Goal: Task Accomplishment & Management: Use online tool/utility

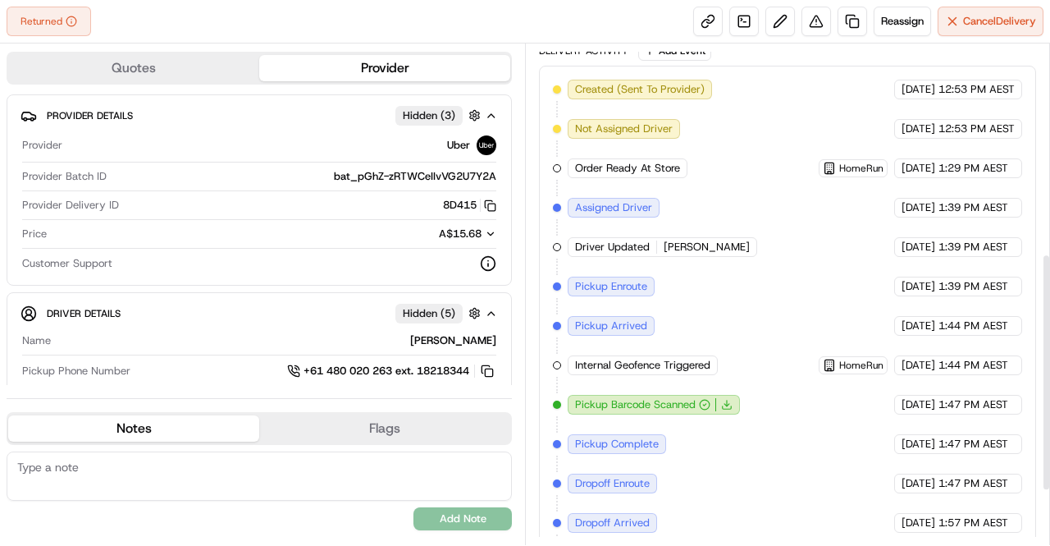
scroll to position [554, 0]
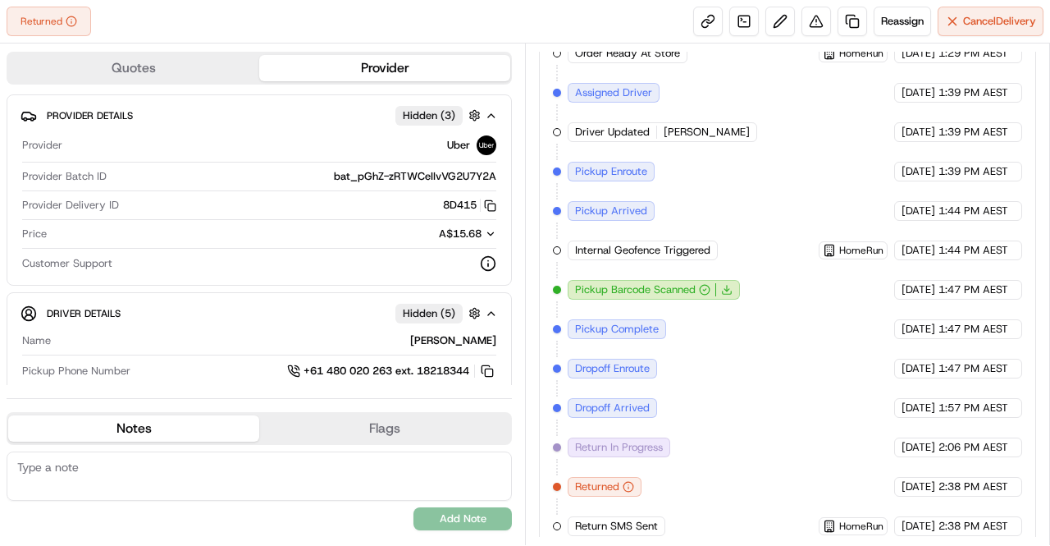
click at [767, 277] on div "Created (Sent To Provider) Uber [DATE] 12:53 PM AEST Not Assigned Driver Uber […" at bounding box center [787, 250] width 469 height 571
click at [765, 272] on div "Created (Sent To Provider) Uber [DATE] 12:53 PM AEST Not Assigned Driver Uber […" at bounding box center [787, 250] width 469 height 571
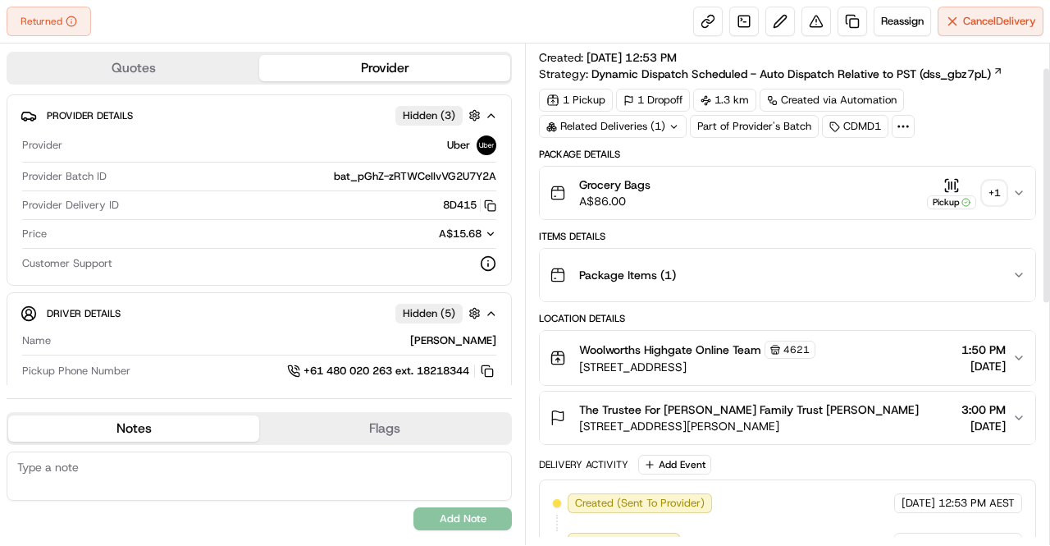
scroll to position [87, 0]
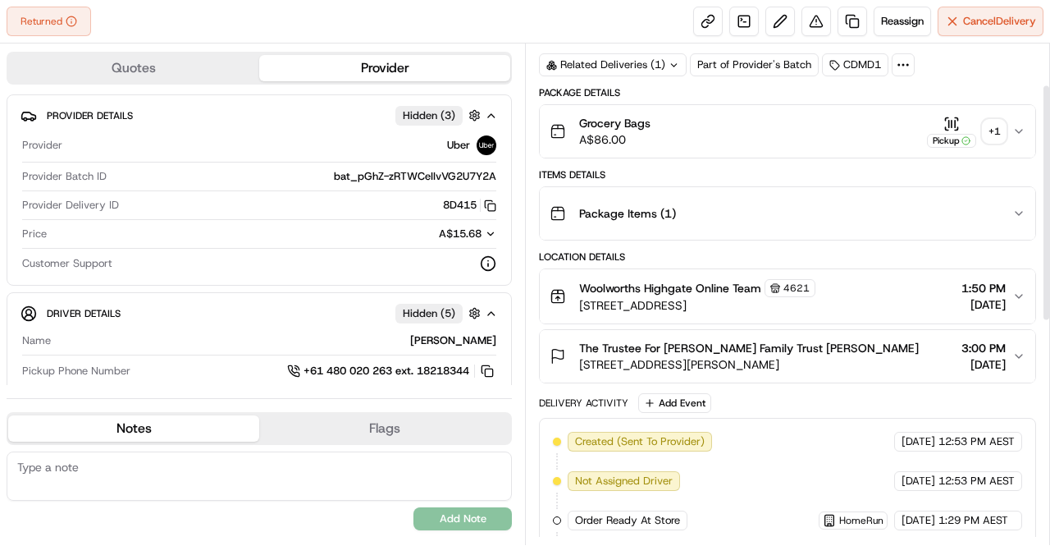
click at [1021, 350] on icon "button" at bounding box center [1019, 356] width 13 height 13
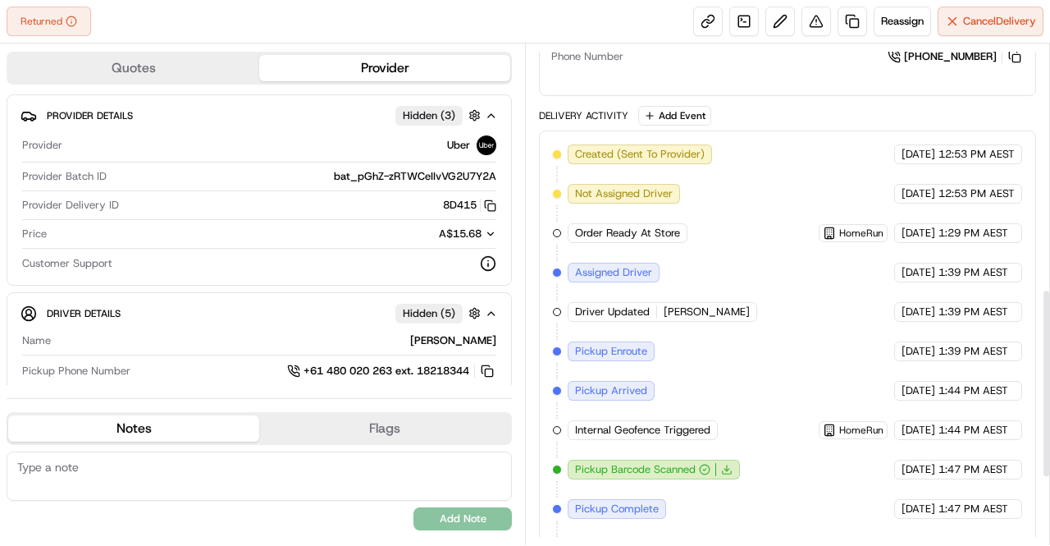
scroll to position [824, 0]
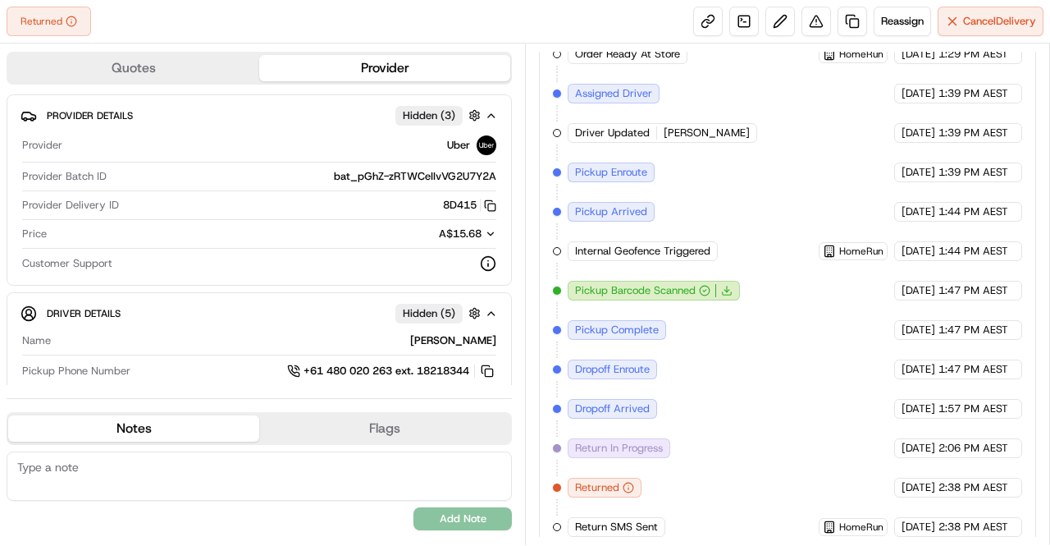
click at [755, 274] on div "Created (Sent To Provider) Uber [DATE] 12:53 PM AEST Not Assigned Driver Uber […" at bounding box center [787, 251] width 469 height 571
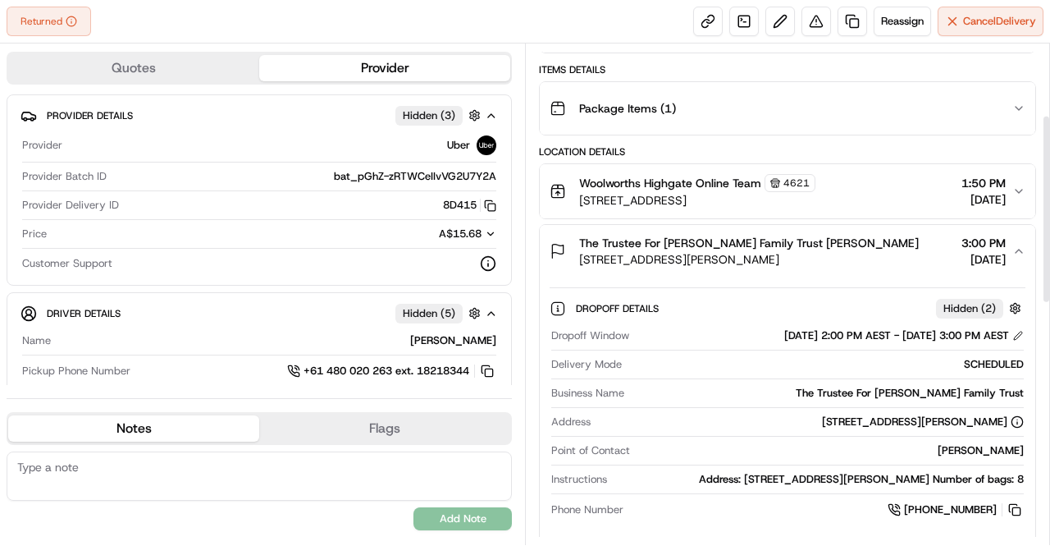
scroll to position [190, 0]
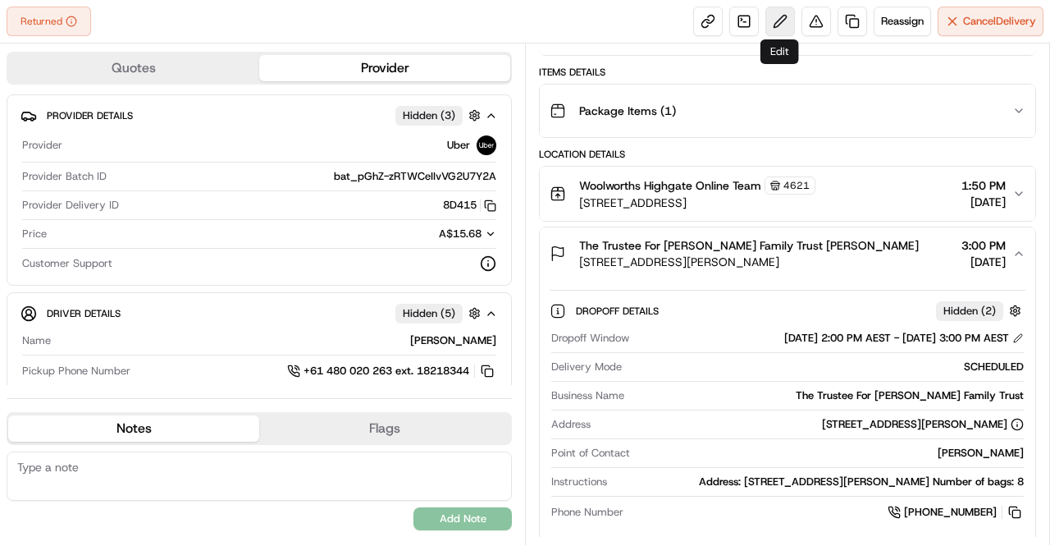
click at [778, 17] on button at bounding box center [781, 22] width 30 height 30
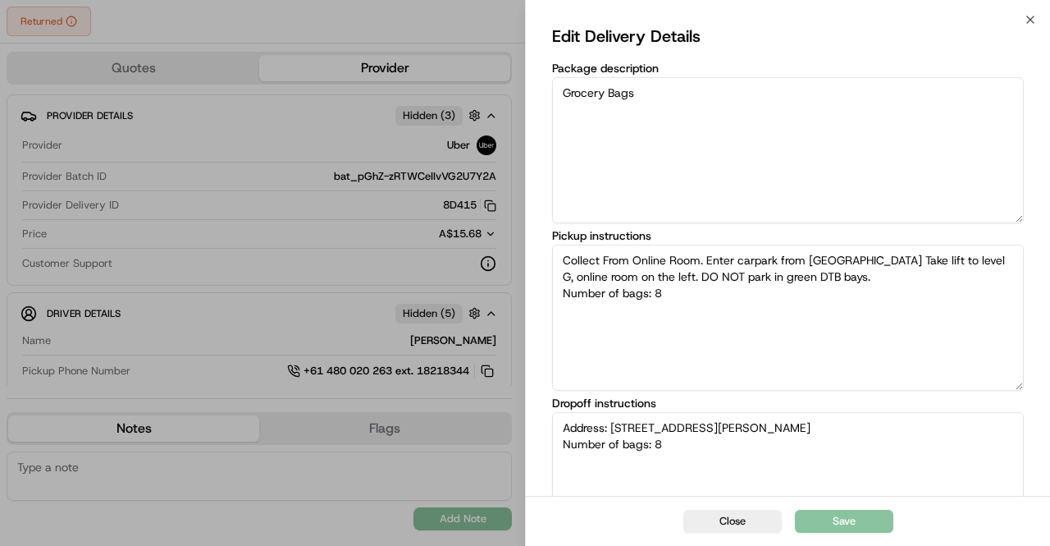
click at [768, 296] on textarea "Collect From Online Room. Enter carpark from [GEOGRAPHIC_DATA] Take lift to lev…" at bounding box center [788, 318] width 472 height 146
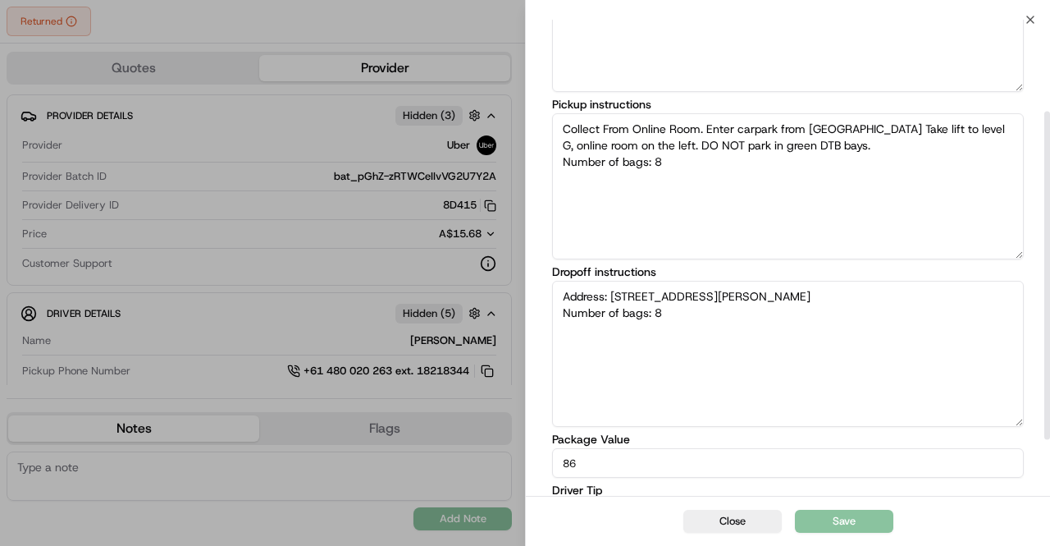
scroll to position [135, 0]
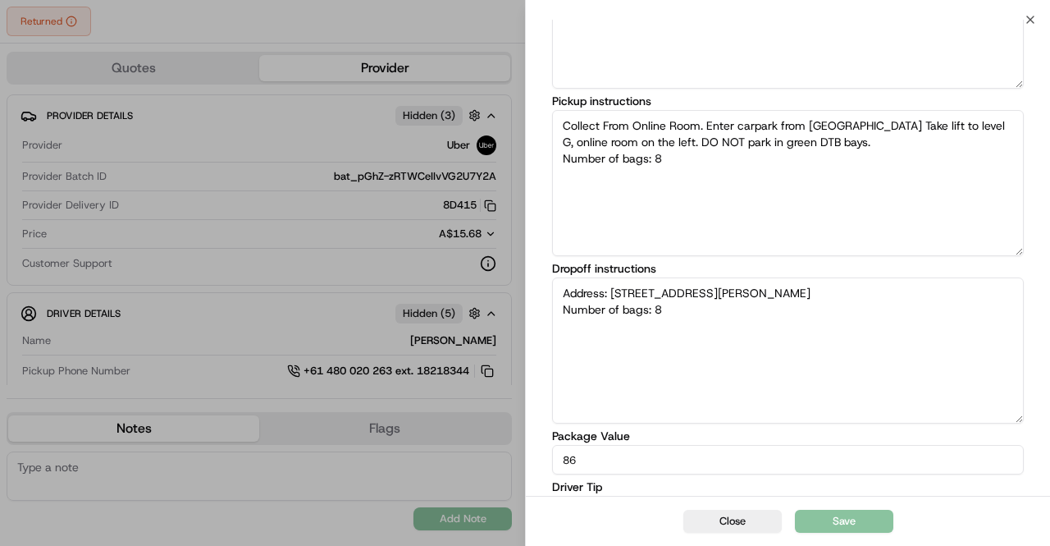
type textarea "Collect From Online Room. Enter carpark from [GEOGRAPHIC_DATA] Take lift to lev…"
type textarea "Address: [STREET_ADDRESS][PERSON_NAME] Number of bags: 8"
click at [563, 290] on textarea "Address: [STREET_ADDRESS][PERSON_NAME] Number of bags: 8" at bounding box center [788, 350] width 472 height 146
type textarea "Collect From Online Room. Enter carpark from [GEOGRAPHIC_DATA] Take lift to lev…"
click at [563, 290] on textarea "Address: [STREET_ADDRESS][PERSON_NAME] Number of bags: 8" at bounding box center [788, 350] width 472 height 146
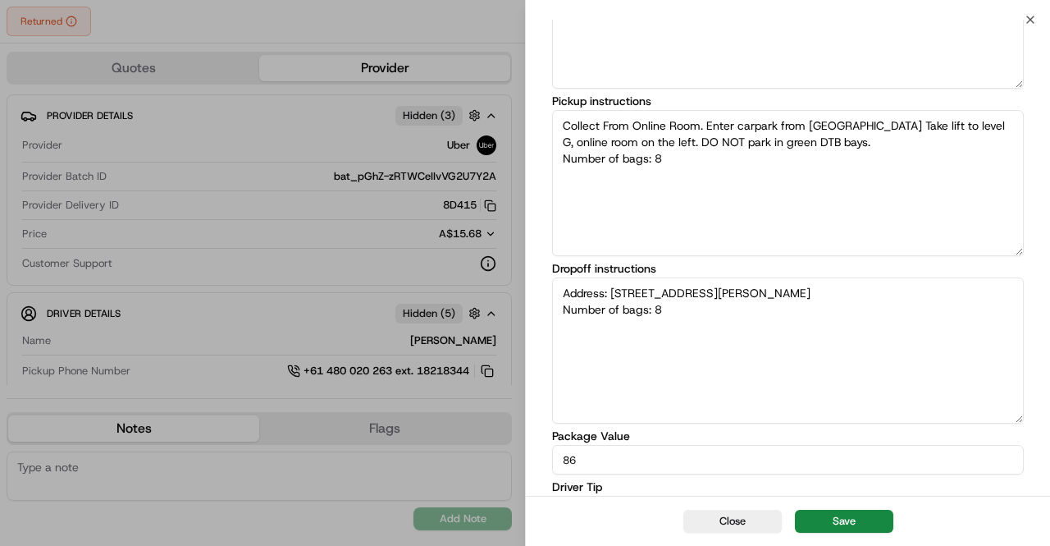
click at [593, 284] on textarea "Address: [STREET_ADDRESS][PERSON_NAME] Number of bags: 8" at bounding box center [788, 350] width 472 height 146
type textarea "Come in through the Address: [STREET_ADDRESS][PERSON_NAME] Number of bags: 8"
type textarea "Collect From Online Room. Enter carpark from [GEOGRAPHIC_DATA] Take lift to lev…"
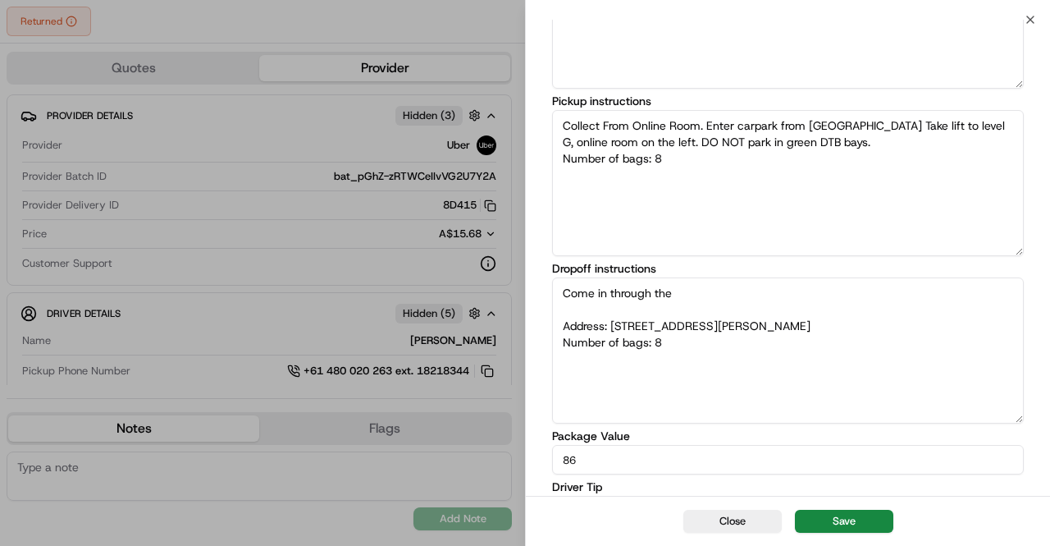
click at [711, 291] on textarea "Come in through the Address: [STREET_ADDRESS][PERSON_NAME] Number of bags: 8" at bounding box center [788, 350] width 472 height 146
click at [743, 304] on textarea "Knock on the front door please. Address: [STREET_ADDRESS][PERSON_NAME] Number o…" at bounding box center [788, 350] width 472 height 146
click at [745, 292] on textarea "Knock on the front door please. Address: [STREET_ADDRESS][PERSON_NAME] Number o…" at bounding box center [788, 350] width 472 height 146
drag, startPoint x: 745, startPoint y: 292, endPoint x: 548, endPoint y: 281, distance: 197.2
click at [548, 281] on div "Edit Delivery Details Package description Grocery Bags Pickup instructions Coll…" at bounding box center [788, 232] width 524 height 694
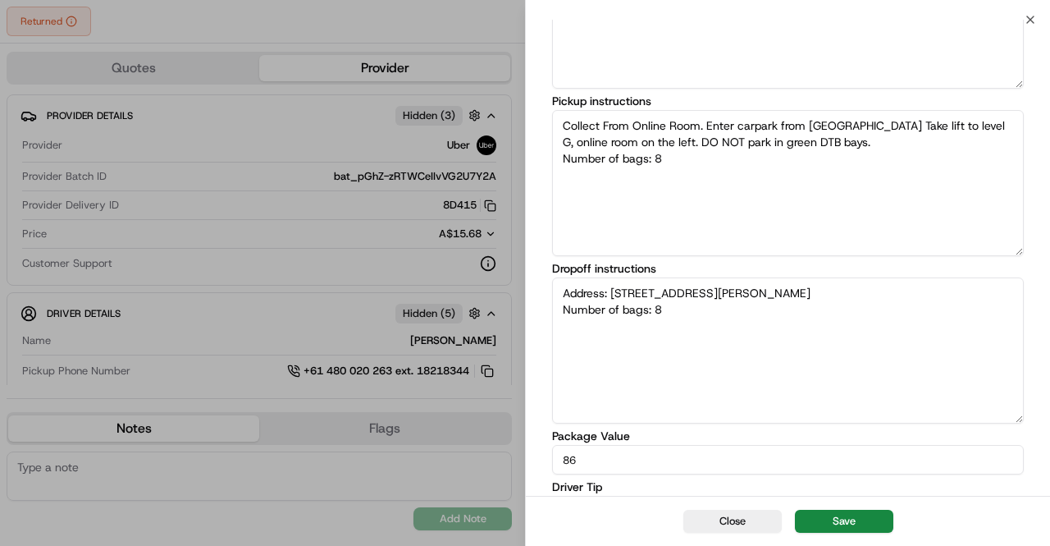
click at [597, 291] on textarea "Address: [STREET_ADDRESS][PERSON_NAME] Number of bags: 8" at bounding box center [788, 350] width 472 height 146
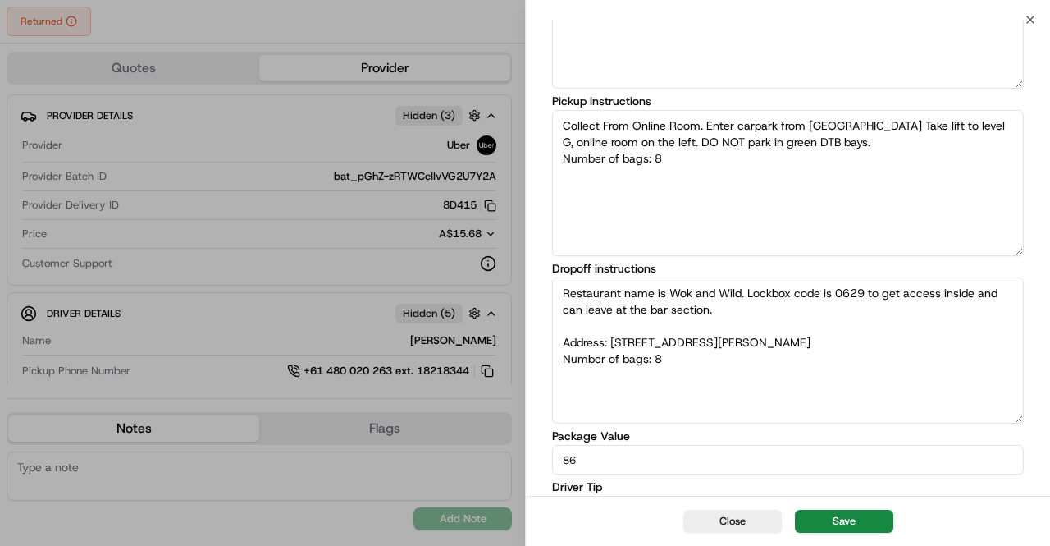
type textarea "Restaurant name is Wok and Wild. Lockbox code is 0629 to get access inside and …"
click at [831, 538] on div "Close Save" at bounding box center [788, 521] width 524 height 50
click at [829, 529] on button "Save" at bounding box center [844, 521] width 98 height 23
type textarea "Collect From Online Room. Enter carpark from [GEOGRAPHIC_DATA] Take lift to lev…"
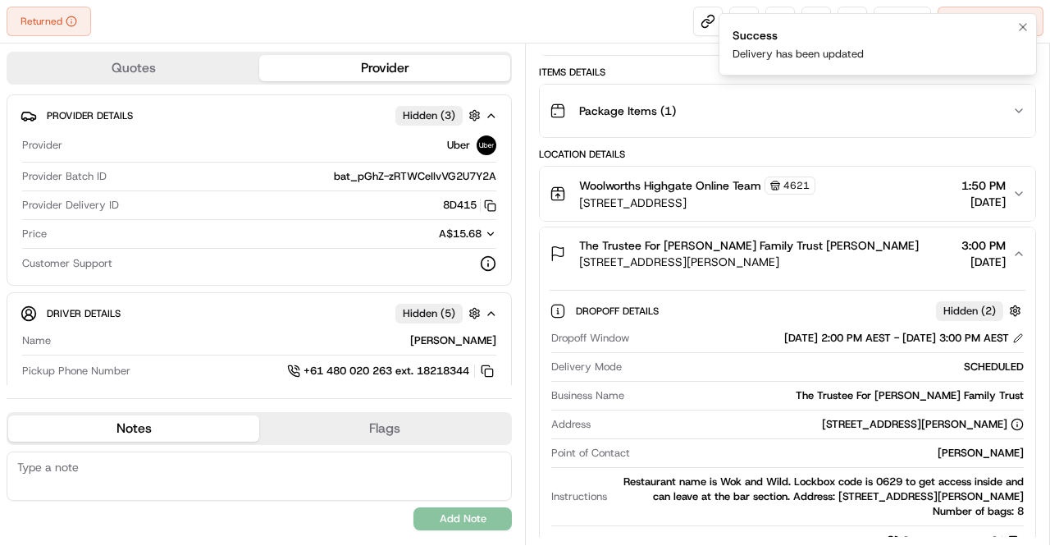
click at [853, 68] on li "Success Delivery has been updated" at bounding box center [878, 44] width 318 height 62
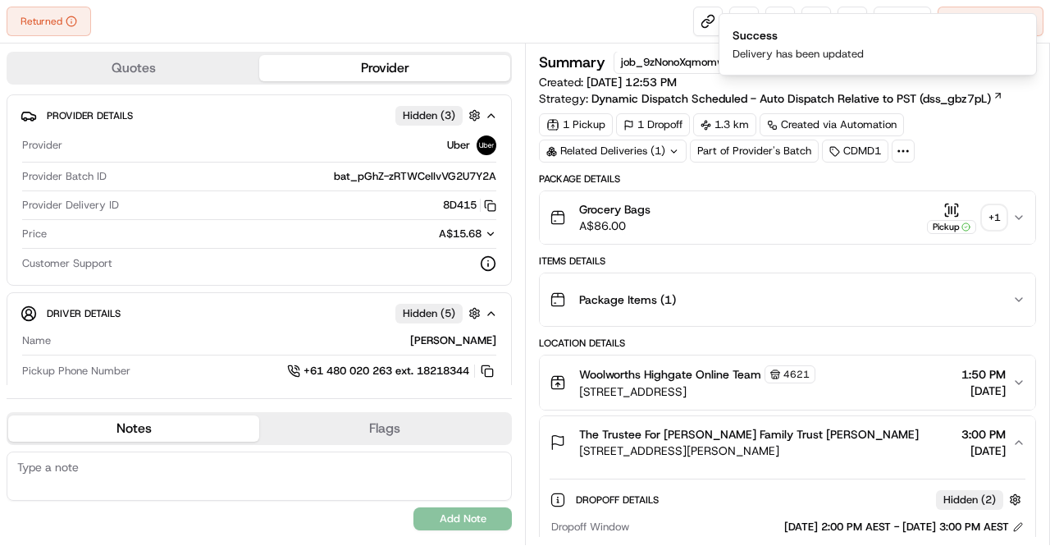
scroll to position [0, 0]
click at [1025, 26] on icon "Notifications (F8)" at bounding box center [1023, 27] width 13 height 13
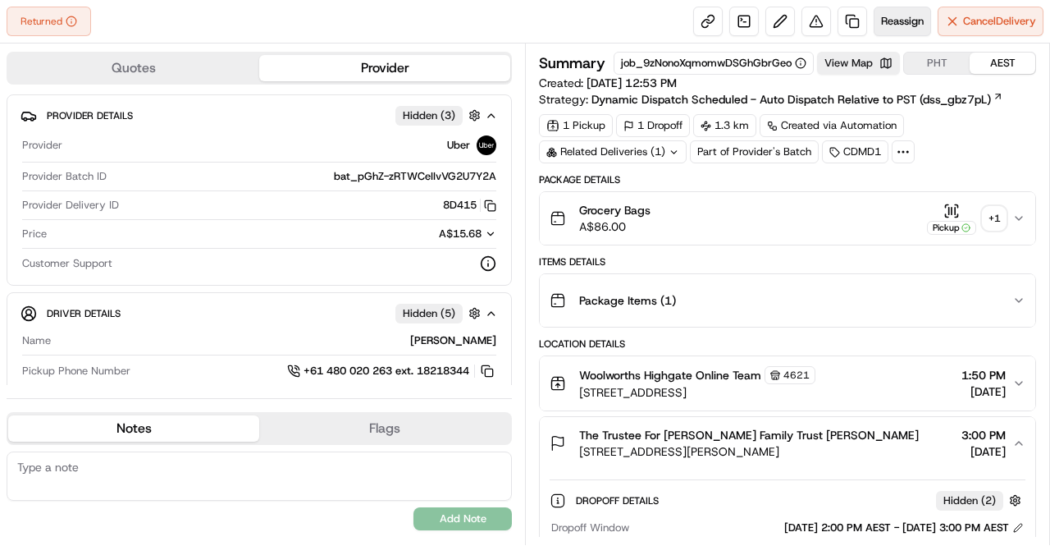
click at [898, 15] on span "Reassign" at bounding box center [902, 21] width 43 height 15
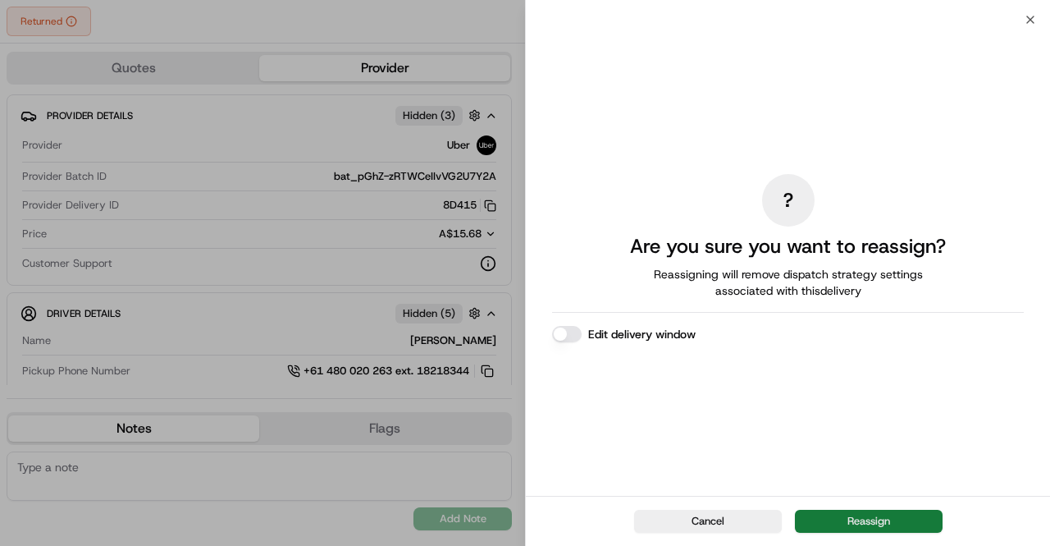
click at [878, 520] on button "Reassign" at bounding box center [869, 521] width 148 height 23
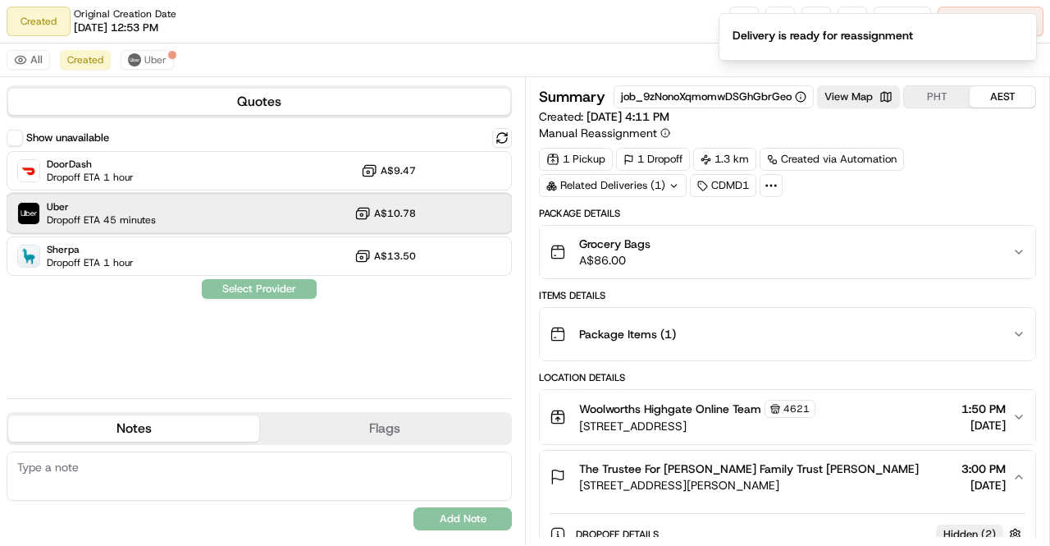
click at [144, 223] on span "Dropoff ETA 45 minutes" at bounding box center [101, 219] width 109 height 13
click at [248, 289] on button "Assign Provider" at bounding box center [259, 289] width 117 height 20
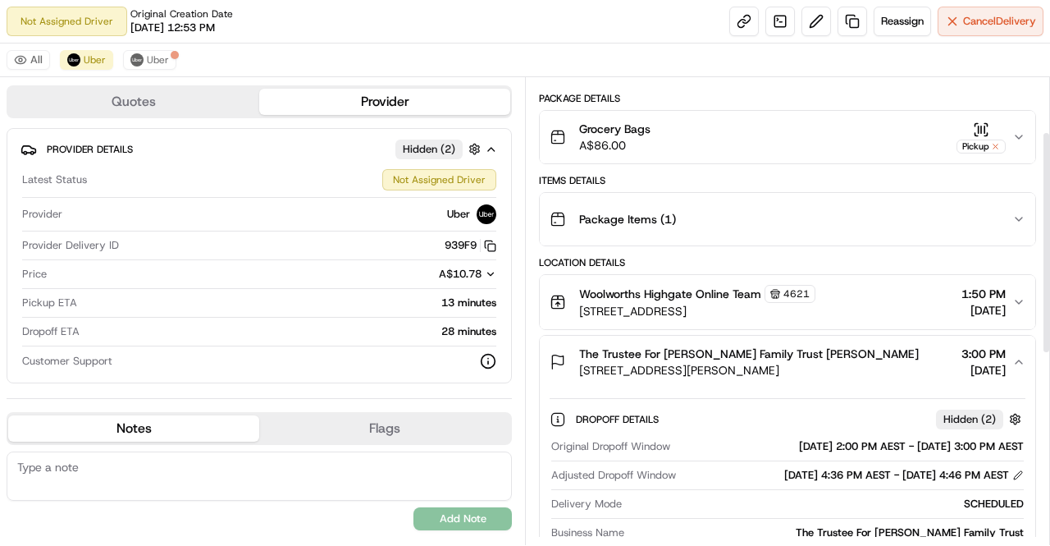
click at [1021, 344] on button "The Trustee For [PERSON_NAME] Family Trust [PERSON_NAME] [STREET_ADDRESS][PERSO…" at bounding box center [788, 362] width 496 height 53
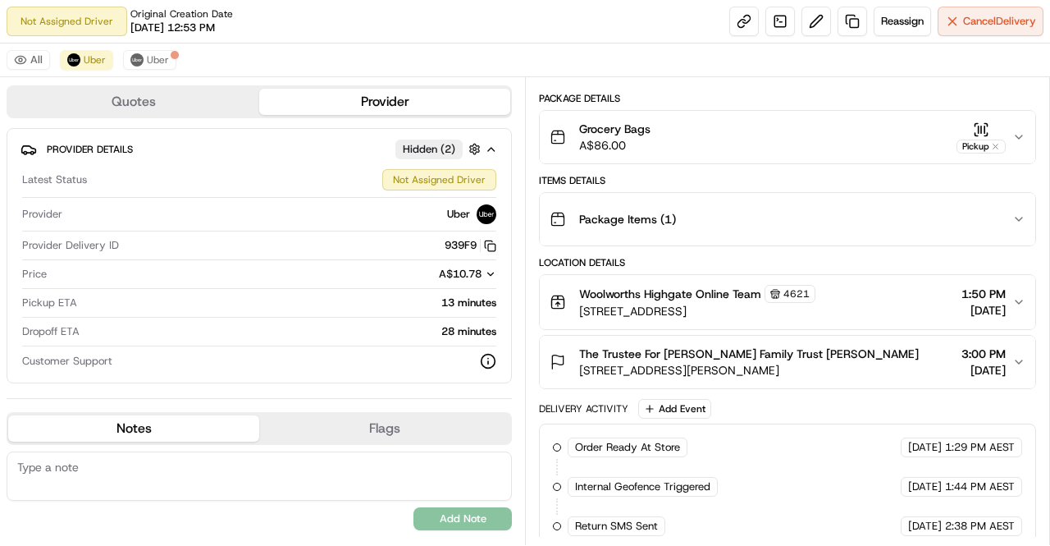
scroll to position [172, 0]
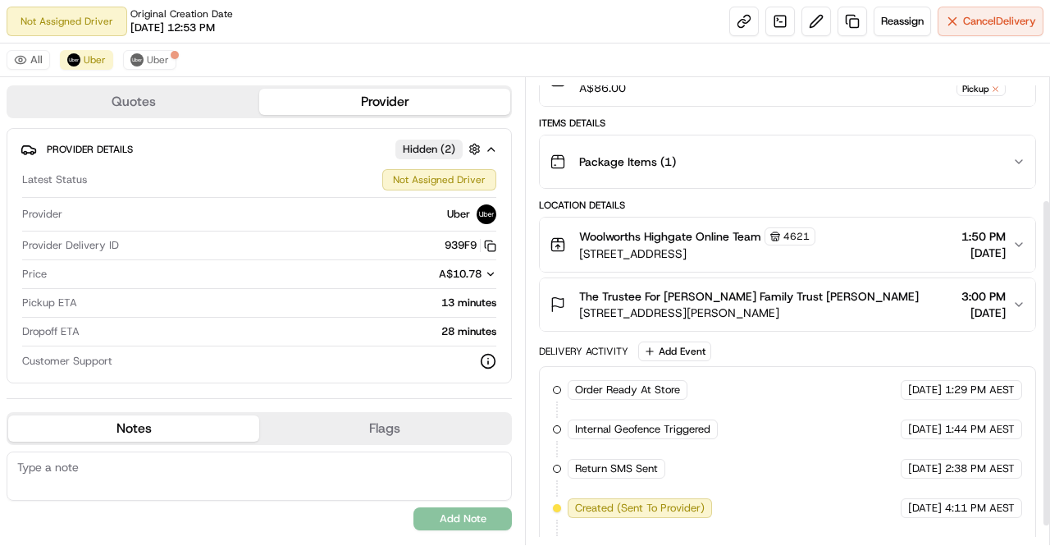
click at [1012, 294] on div "The Trustee For [PERSON_NAME] Family Trust [PERSON_NAME] [STREET_ADDRESS][PERSO…" at bounding box center [781, 304] width 463 height 33
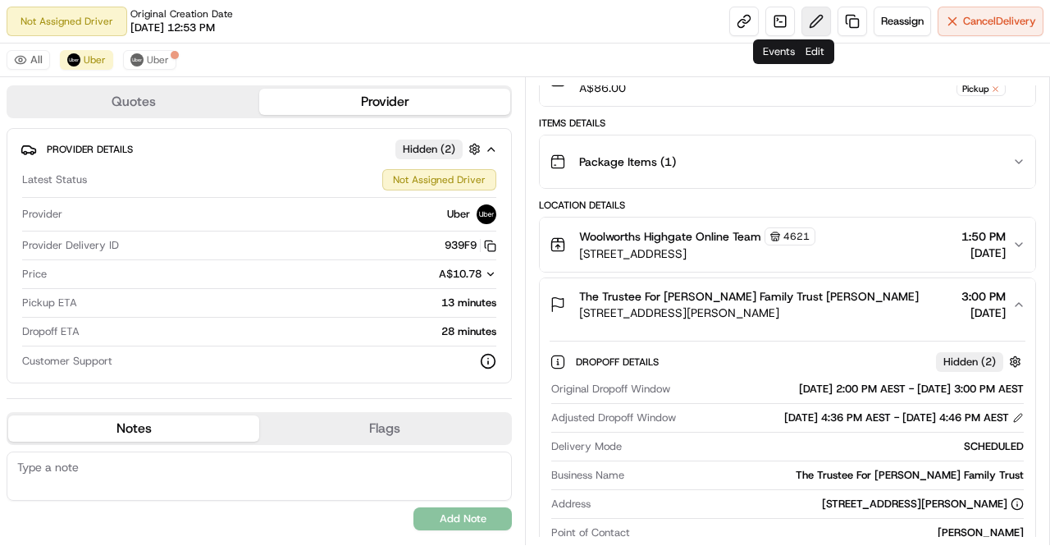
click at [812, 26] on button at bounding box center [817, 22] width 30 height 30
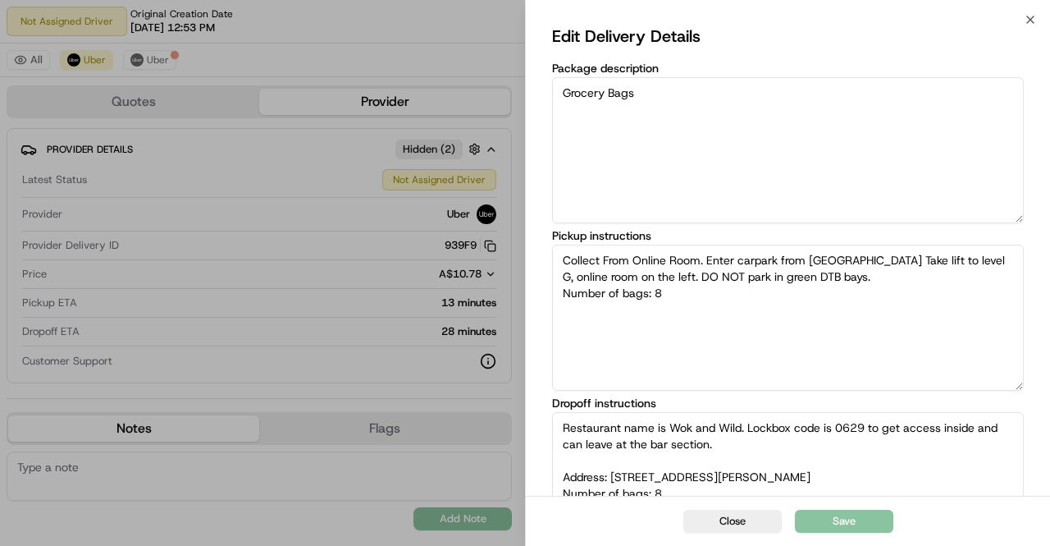
click at [927, 442] on textarea "Restaurant name is Wok and Wild. Lockbox code is 0629 to get access inside and …" at bounding box center [788, 485] width 472 height 146
type textarea "Collect From Online Room. Enter carpark from [GEOGRAPHIC_DATA] Take lift to lev…"
type textarea "Restaurant name is Wok and Wild. Lockbox code is 0629 to get access inside and …"
type textarea "Collect From Online Room. Enter carpark from [GEOGRAPHIC_DATA] Take lift to lev…"
click at [900, 442] on textarea "Restaurant name is Wok and Wild. Lockbox code is 0629 to get access inside and …" at bounding box center [788, 485] width 472 height 146
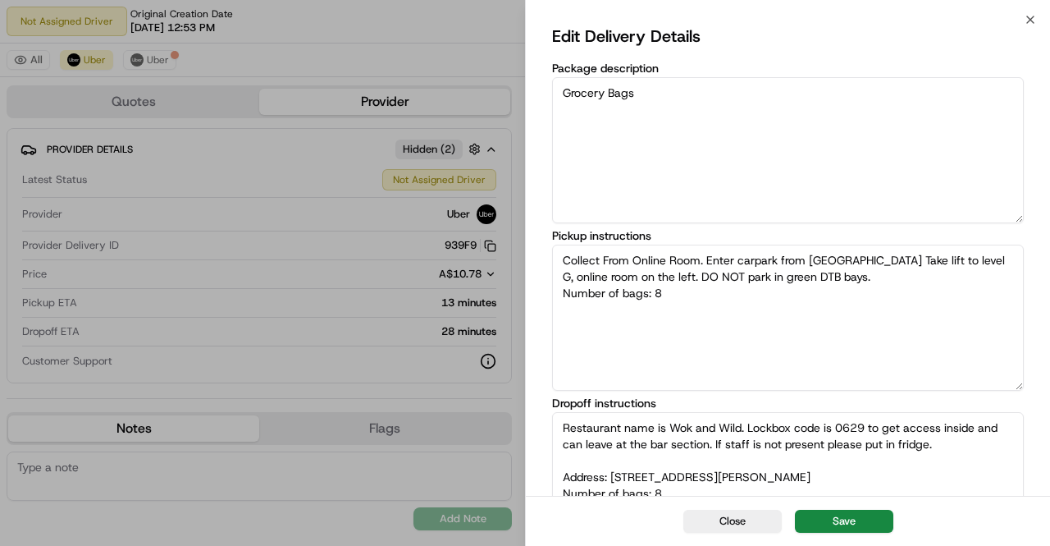
type textarea "Restaurant name is Wok and Wild. Lockbox code is 0629 to get access inside and …"
type textarea "Collect From Online Room. Enter carpark from [GEOGRAPHIC_DATA] Take lift to lev…"
click at [987, 457] on textarea "Restaurant name is Wok and Wild. Lockbox code is 0629 to get access inside and …" at bounding box center [788, 485] width 472 height 146
click at [983, 446] on textarea "Restaurant name is Wok and Wild. Lockbox code is 0629 to get access inside and …" at bounding box center [788, 485] width 472 height 146
type textarea "Restaurant name is Wok and Wild. Lockbox code is 0629 to get access inside and …"
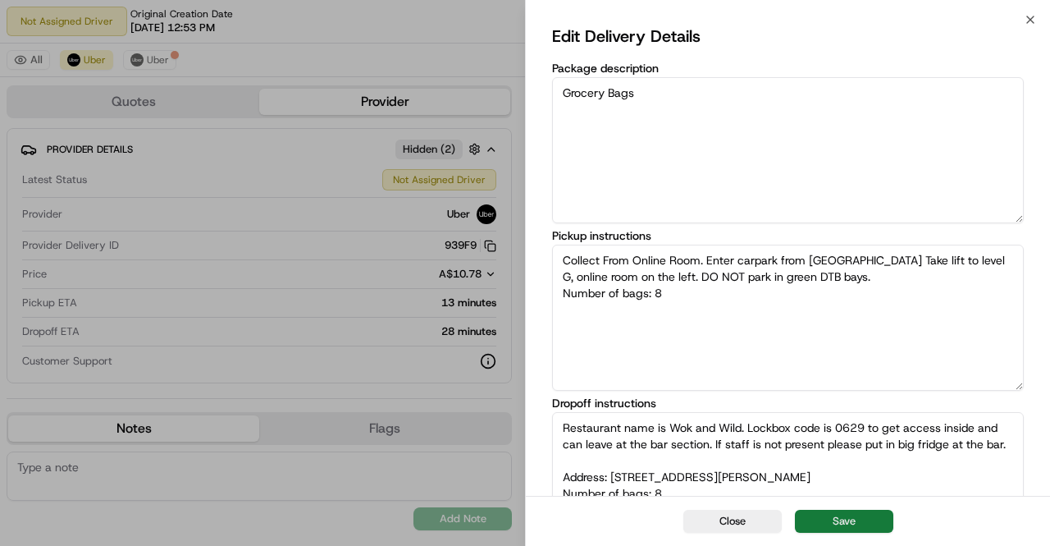
click at [865, 523] on button "Save" at bounding box center [844, 521] width 98 height 23
type textarea "Collect From Online Room. Enter carpark from [GEOGRAPHIC_DATA] Take lift to lev…"
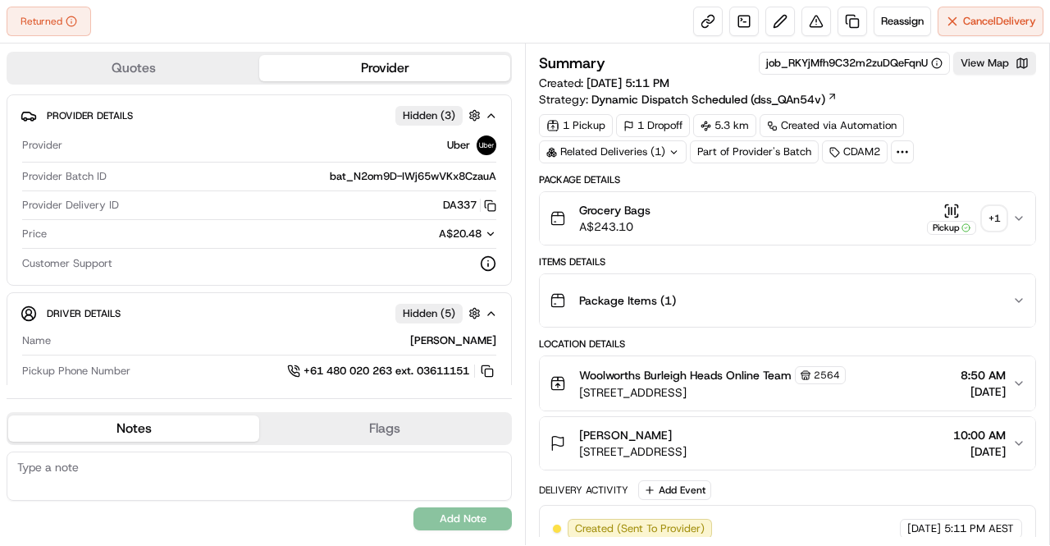
click at [1001, 211] on div "+ 1" at bounding box center [994, 218] width 23 height 23
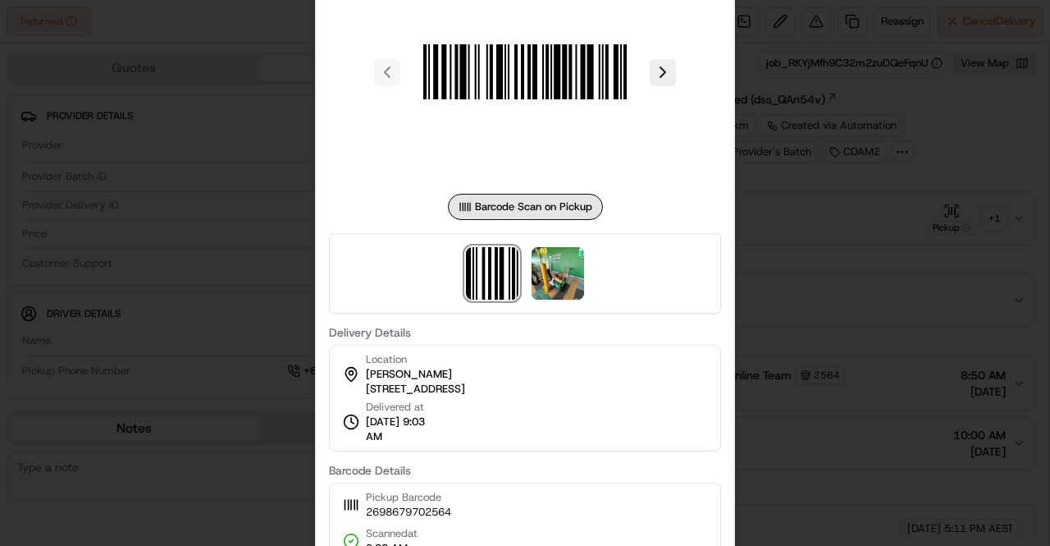
click at [530, 277] on div at bounding box center [525, 273] width 392 height 80
click at [547, 280] on img at bounding box center [558, 273] width 53 height 53
click at [826, 226] on div at bounding box center [525, 273] width 1050 height 546
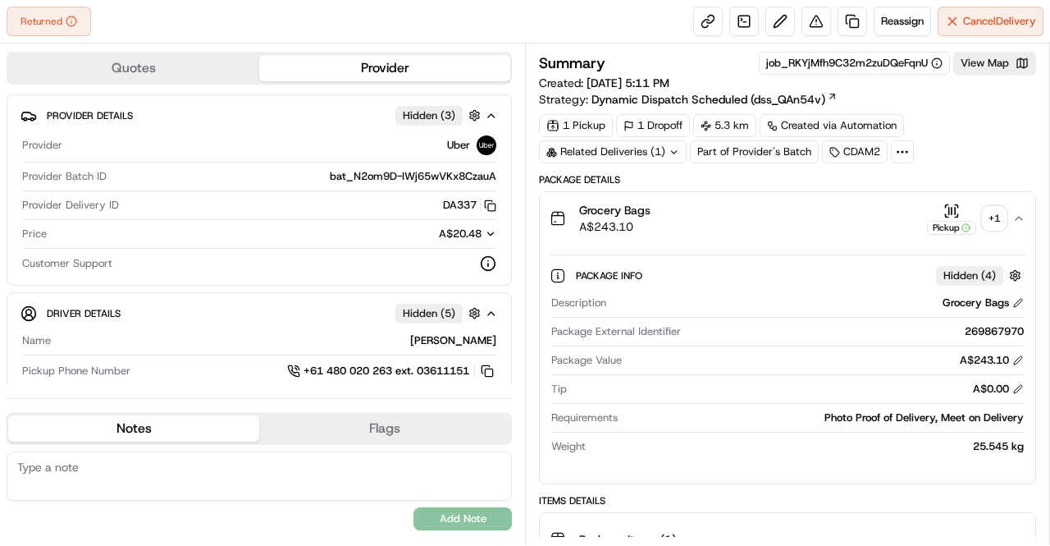
click at [1018, 214] on icon "button" at bounding box center [1019, 218] width 13 height 13
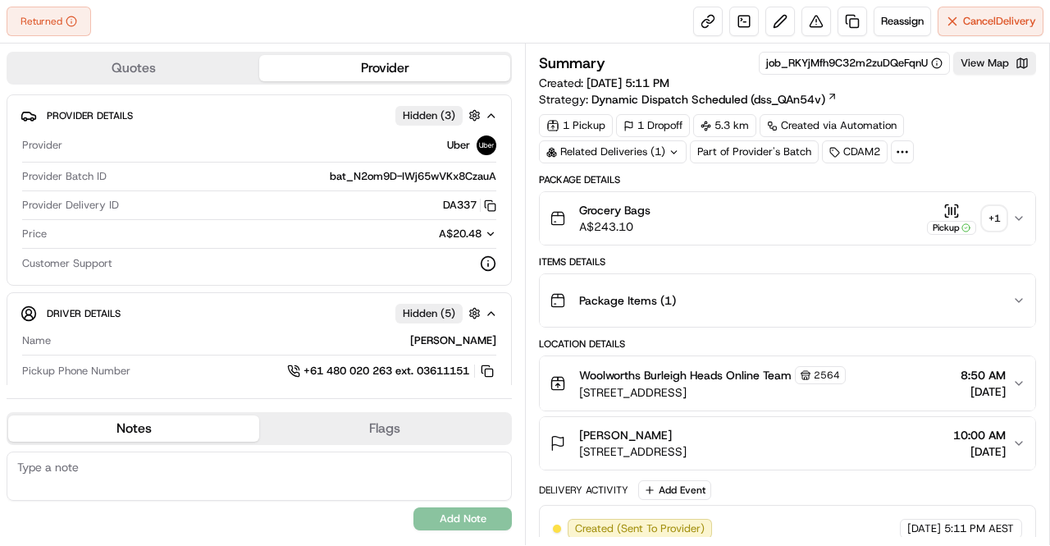
click at [782, 174] on div "Package Details" at bounding box center [787, 179] width 497 height 13
click at [890, 16] on span "Reassign" at bounding box center [902, 21] width 43 height 15
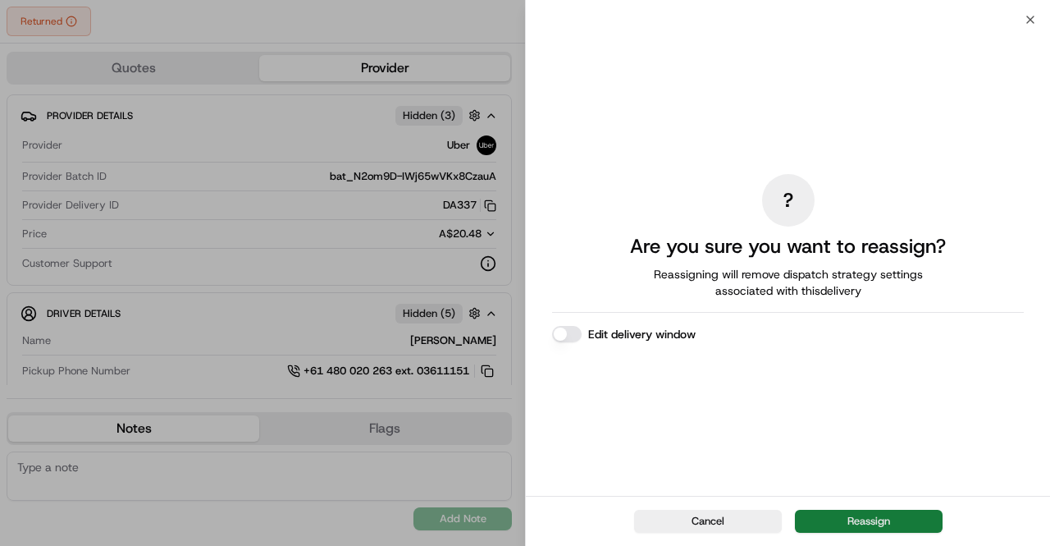
click at [890, 524] on button "Reassign" at bounding box center [869, 521] width 148 height 23
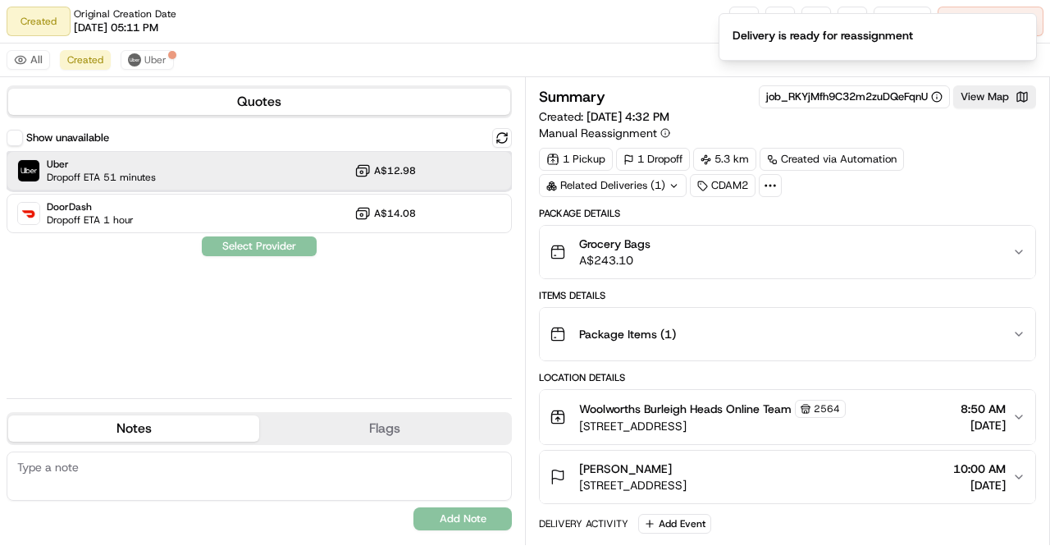
click at [162, 177] on div "Uber Dropoff ETA 51 minutes A$12.98" at bounding box center [260, 170] width 506 height 39
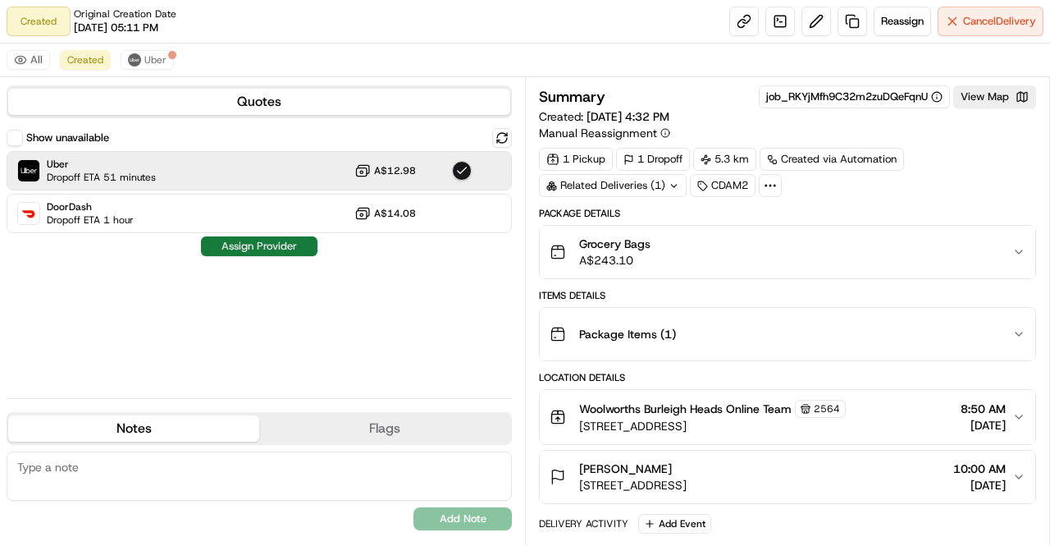
click at [254, 240] on button "Assign Provider" at bounding box center [259, 246] width 117 height 20
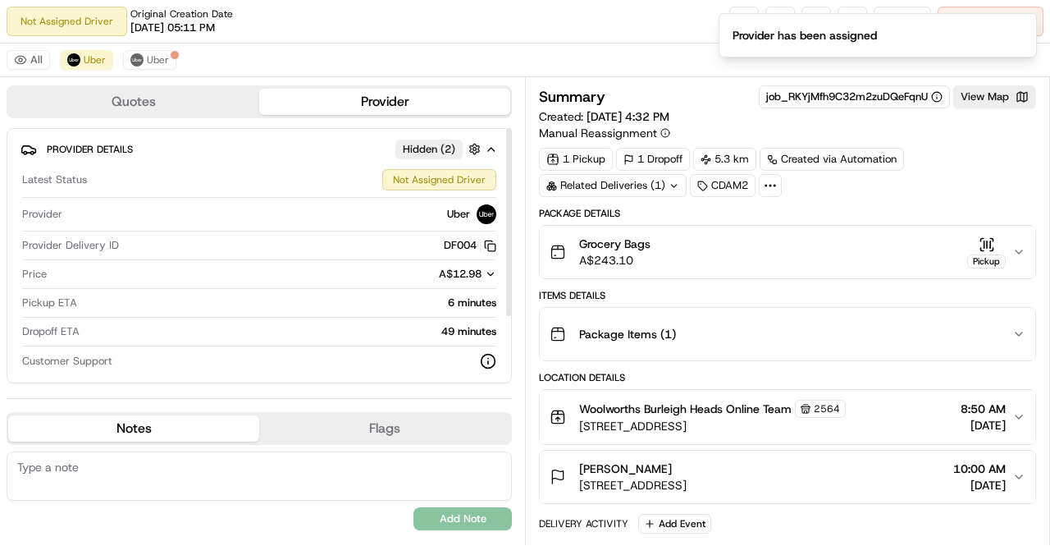
scroll to position [94, 0]
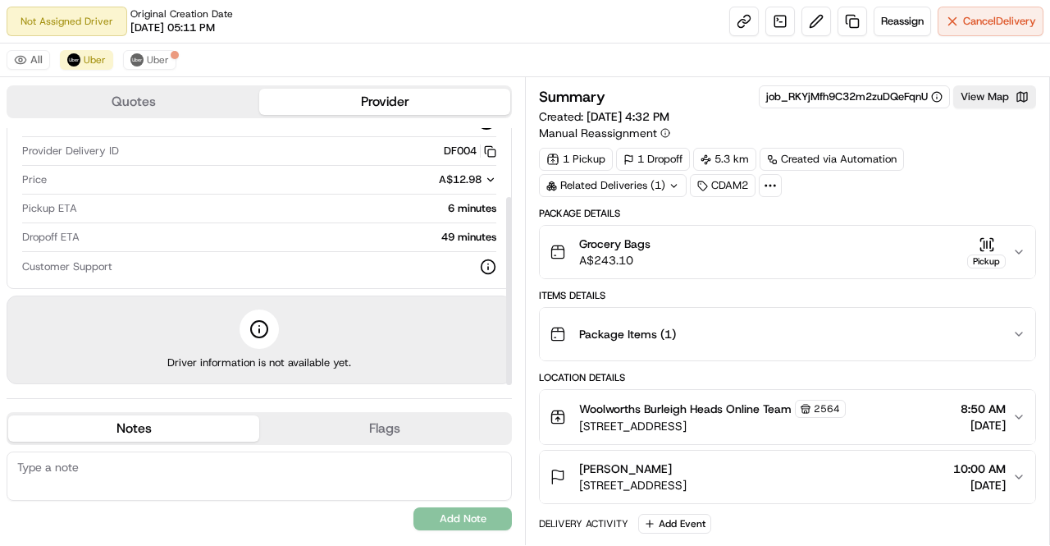
click at [259, 230] on div "49 minutes" at bounding box center [291, 237] width 410 height 15
click at [259, 224] on div "Latest Status Not Assigned Driver Provider Uber Provider Delivery ID DF004 Copy…" at bounding box center [260, 174] width 478 height 213
click at [266, 230] on div "35 minutes" at bounding box center [291, 237] width 410 height 15
